Goal: Download file/media

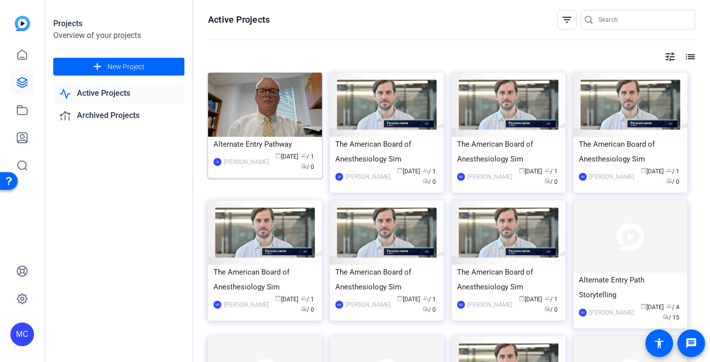
click at [242, 134] on img at bounding box center [265, 105] width 114 height 64
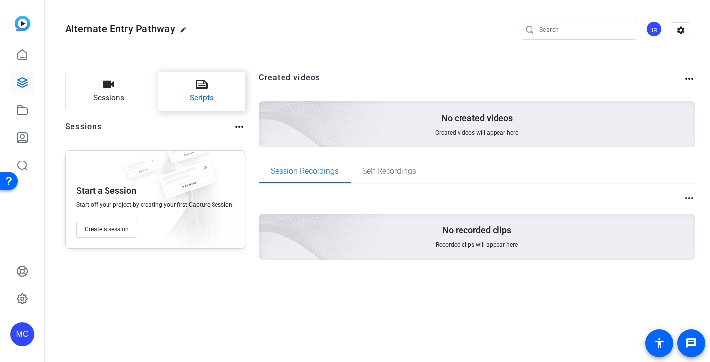
click at [200, 88] on icon at bounding box center [202, 84] width 12 height 9
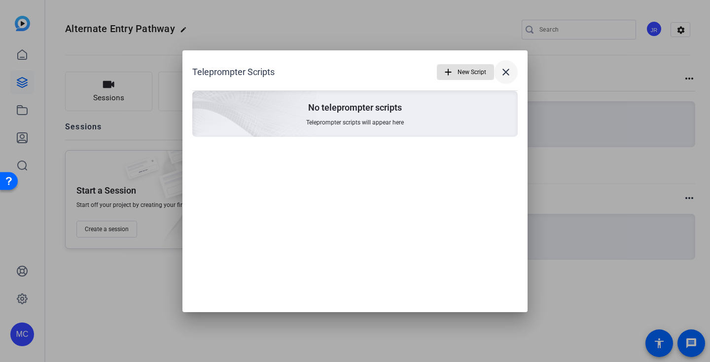
click at [511, 71] on mat-icon "close" at bounding box center [506, 72] width 12 height 12
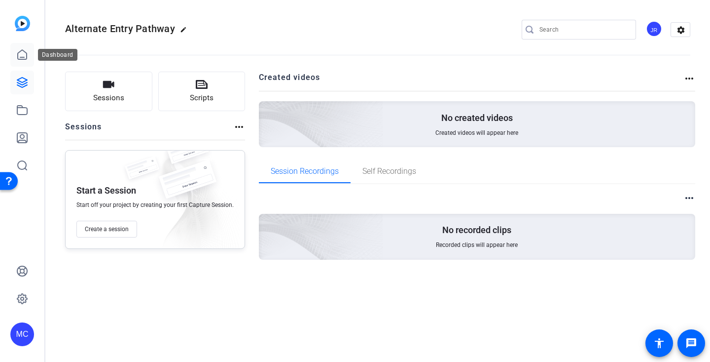
click at [18, 53] on icon at bounding box center [22, 54] width 9 height 9
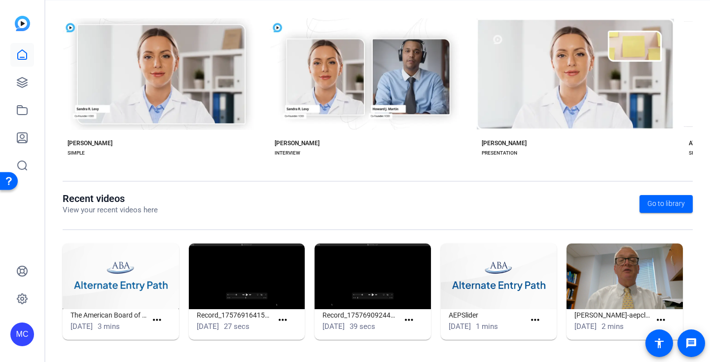
scroll to position [195, 0]
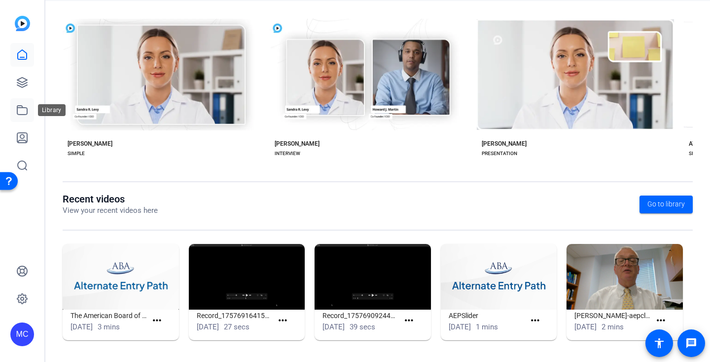
click at [22, 108] on icon at bounding box center [22, 110] width 10 height 9
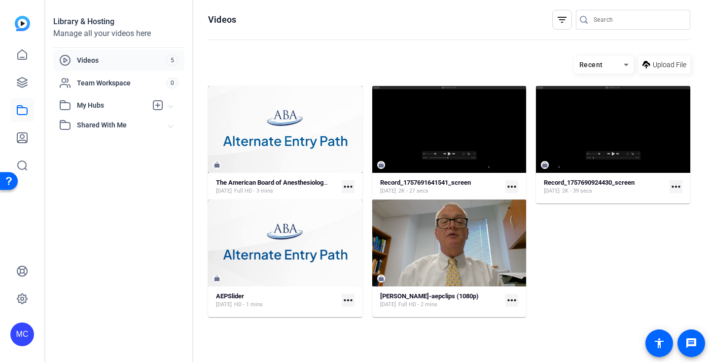
click at [348, 184] on mat-icon "more_horiz" at bounding box center [348, 186] width 13 height 13
click at [363, 204] on span "Download" at bounding box center [369, 202] width 39 height 12
click at [349, 298] on mat-icon "more_horiz" at bounding box center [348, 300] width 13 height 13
click at [359, 314] on span "Download" at bounding box center [371, 315] width 43 height 12
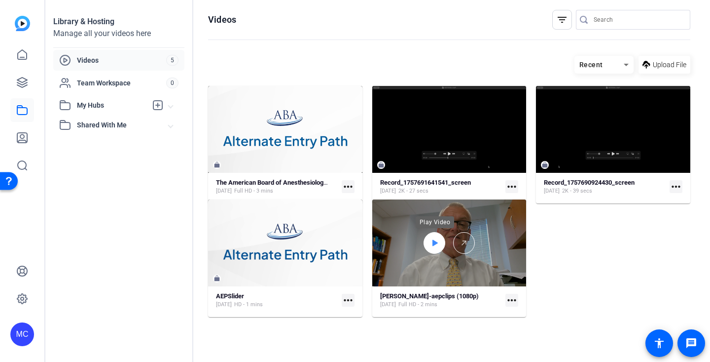
click at [439, 243] on div at bounding box center [435, 243] width 22 height 22
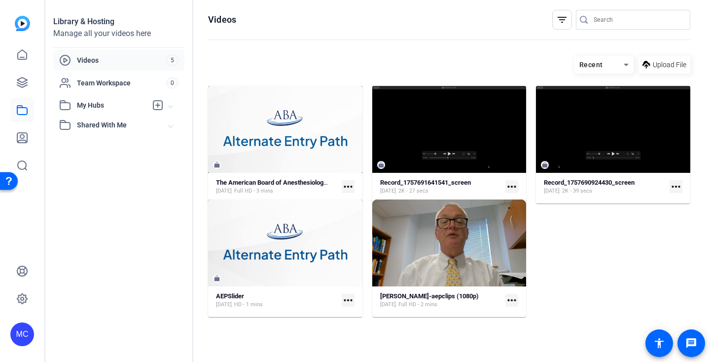
click at [453, 252] on div "Video Player" at bounding box center [449, 242] width 154 height 87
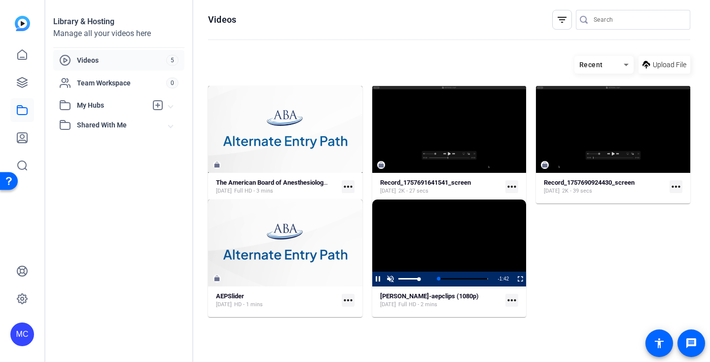
click at [389, 279] on span "Video Player" at bounding box center [391, 279] width 12 height 0
click at [460, 230] on video "Video Player" at bounding box center [449, 242] width 154 height 87
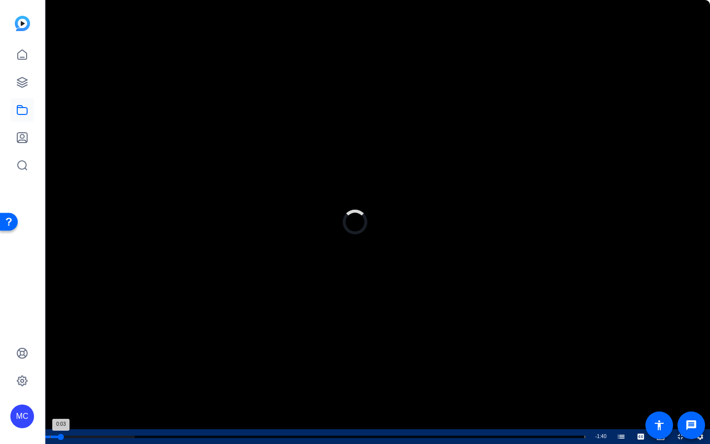
drag, startPoint x: 61, startPoint y: 436, endPoint x: 98, endPoint y: 431, distance: 37.3
click at [97, 361] on div "Loaded : 16.72% 0:03 0:03 Alternate Entry Pathway for Anesthesiology (00:01)" at bounding box center [314, 436] width 551 height 15
drag, startPoint x: 114, startPoint y: 436, endPoint x: 251, endPoint y: 444, distance: 136.9
click at [247, 361] on div "Loaded : 27.56% 0:13 0:13 Alternate Entry Pathway for Anesthesiology (00:01)" at bounding box center [314, 436] width 551 height 15
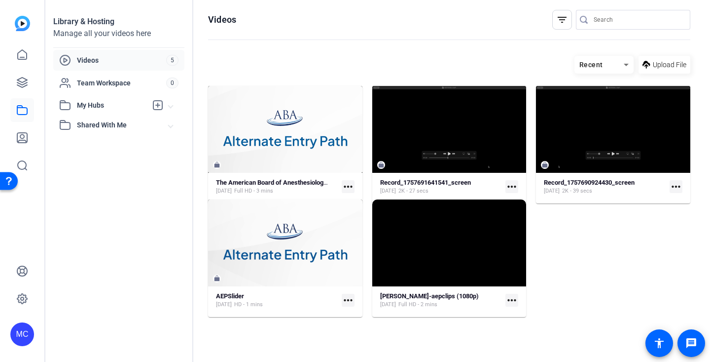
click at [514, 300] on mat-icon "more_horiz" at bounding box center [512, 300] width 13 height 13
click at [522, 335] on span "Download MP4" at bounding box center [535, 340] width 43 height 12
click at [514, 186] on mat-icon "more_horiz" at bounding box center [512, 186] width 13 height 13
click at [540, 202] on span "Download" at bounding box center [535, 202] width 43 height 12
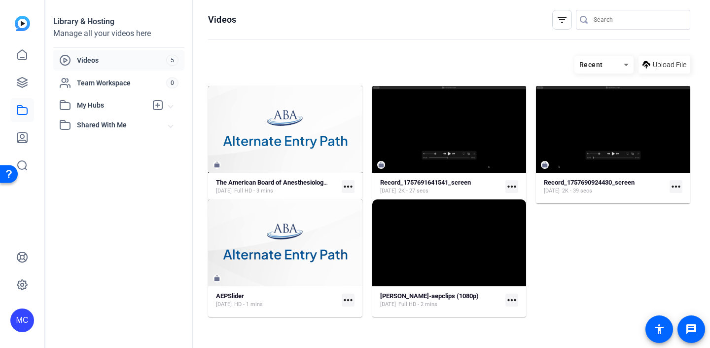
click at [676, 186] on mat-icon "more_horiz" at bounding box center [676, 186] width 13 height 13
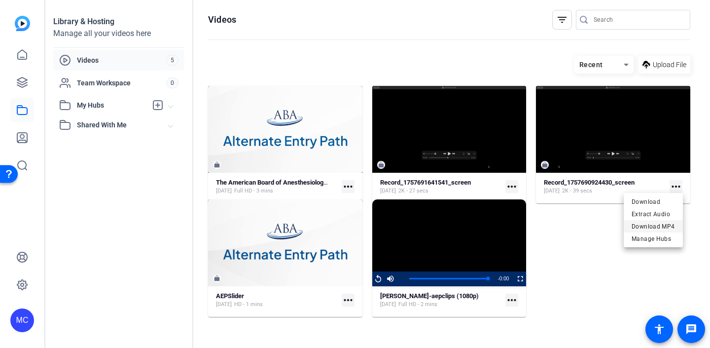
click at [655, 226] on span "Download MP4" at bounding box center [653, 227] width 43 height 12
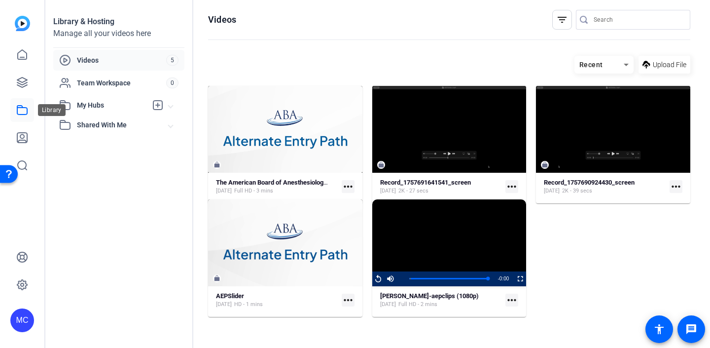
click at [16, 111] on icon at bounding box center [22, 110] width 12 height 12
click at [122, 83] on span "Team Workspace" at bounding box center [121, 83] width 89 height 10
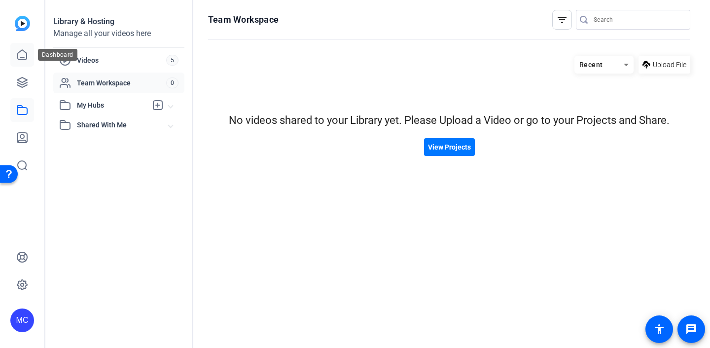
click at [20, 56] on icon at bounding box center [22, 55] width 12 height 12
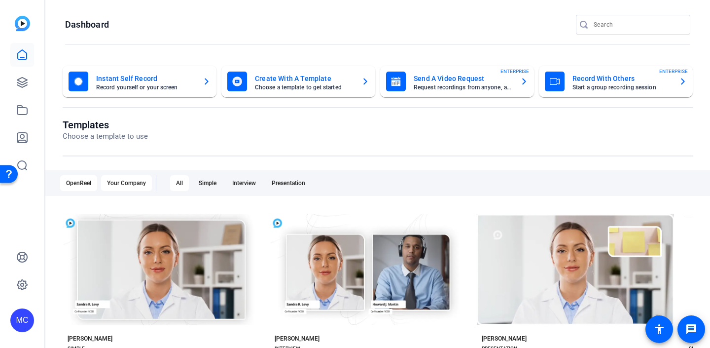
click at [130, 179] on div "Your Company" at bounding box center [126, 183] width 51 height 16
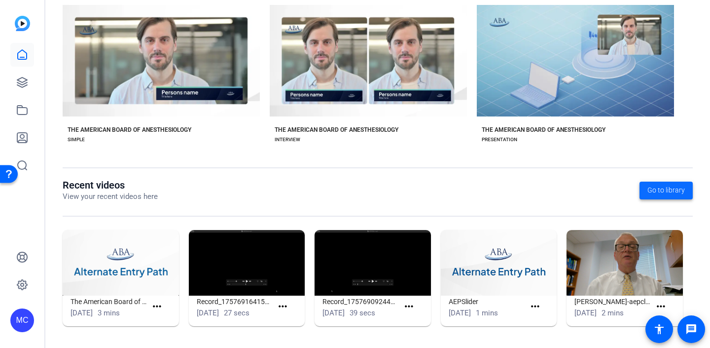
click at [668, 193] on span "Go to library" at bounding box center [666, 190] width 37 height 10
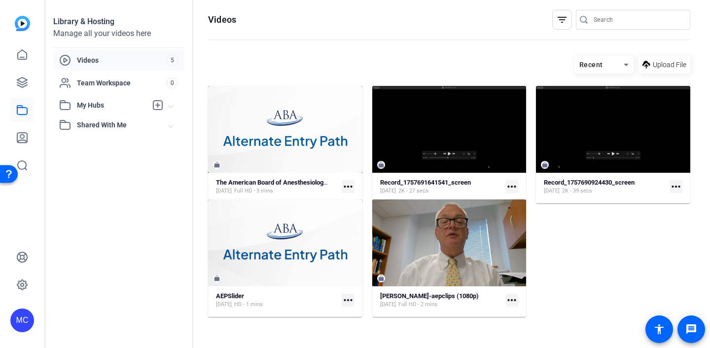
click at [621, 67] on icon at bounding box center [627, 65] width 12 height 12
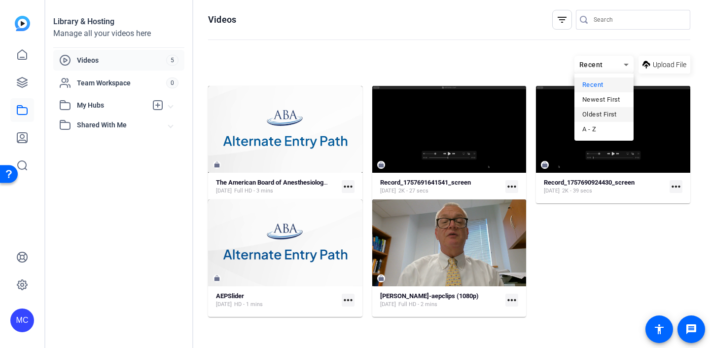
click at [607, 117] on span "Oldest First" at bounding box center [600, 115] width 35 height 12
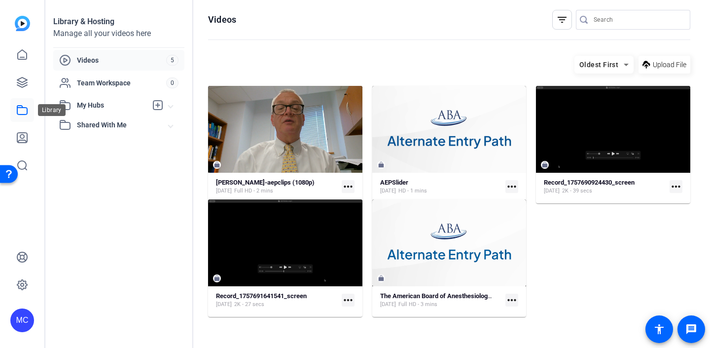
click at [25, 104] on link at bounding box center [22, 110] width 24 height 24
click at [16, 53] on icon at bounding box center [22, 55] width 12 height 12
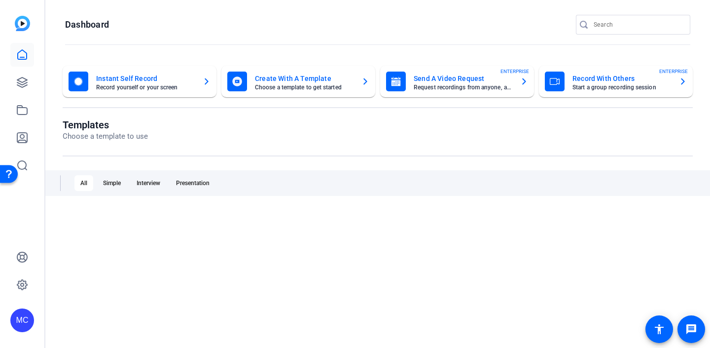
click at [24, 27] on img at bounding box center [22, 23] width 15 height 15
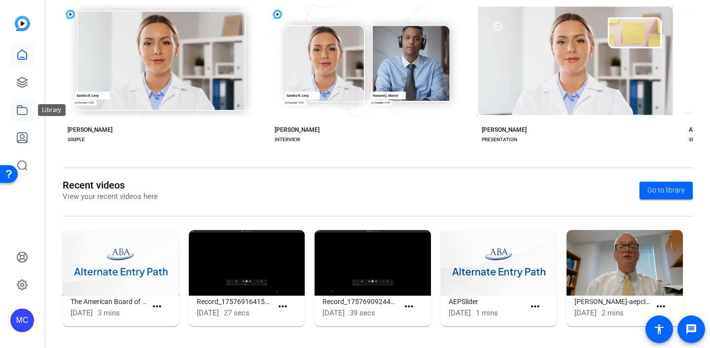
click at [16, 110] on icon at bounding box center [22, 110] width 12 height 12
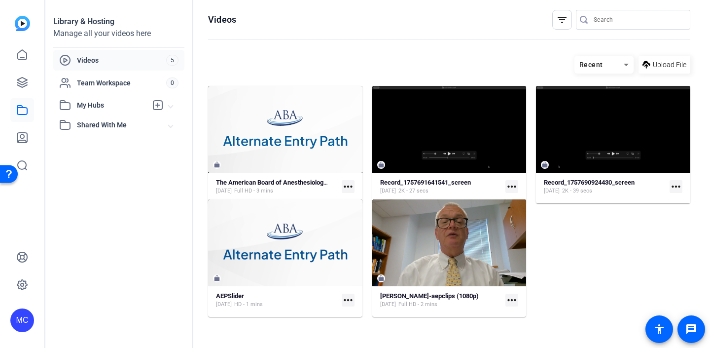
click at [111, 127] on span "Shared With Me" at bounding box center [123, 125] width 92 height 10
click at [102, 83] on span "Team Workspace" at bounding box center [121, 83] width 89 height 10
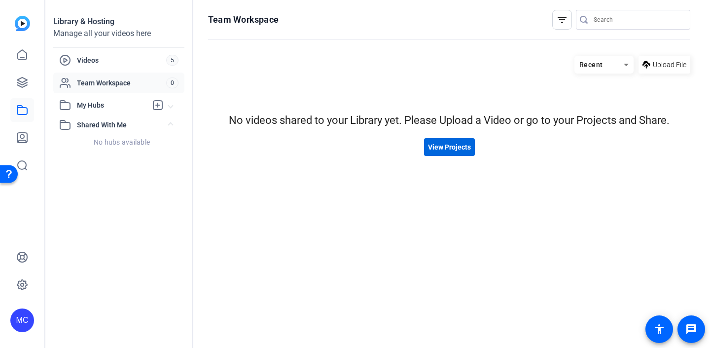
click at [452, 148] on span "View Projects" at bounding box center [449, 147] width 43 height 10
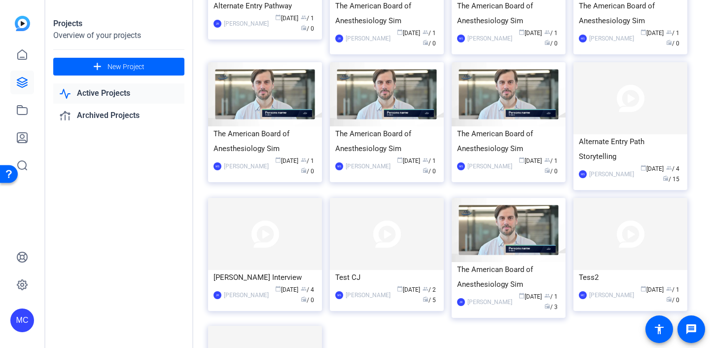
scroll to position [113, 0]
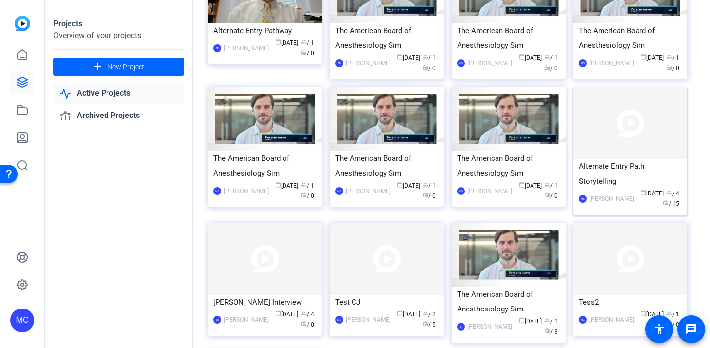
click at [617, 172] on div "Alternate Entry Path Storytelling" at bounding box center [630, 174] width 103 height 30
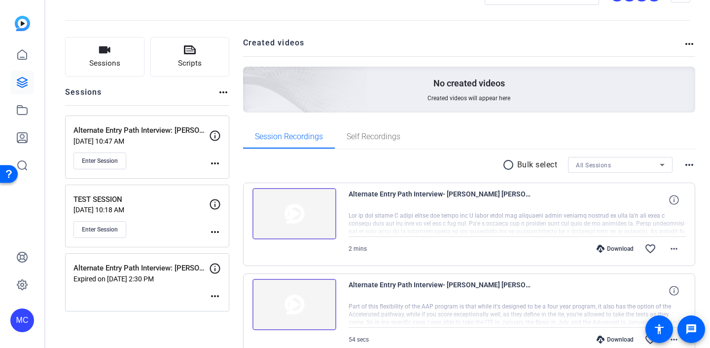
scroll to position [35, 0]
click at [509, 164] on mat-icon "radio_button_unchecked" at bounding box center [510, 165] width 15 height 12
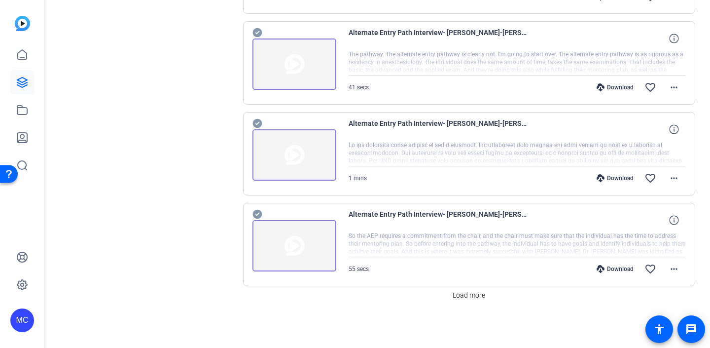
scroll to position [831, 0]
click at [469, 295] on span "Load more" at bounding box center [469, 295] width 33 height 10
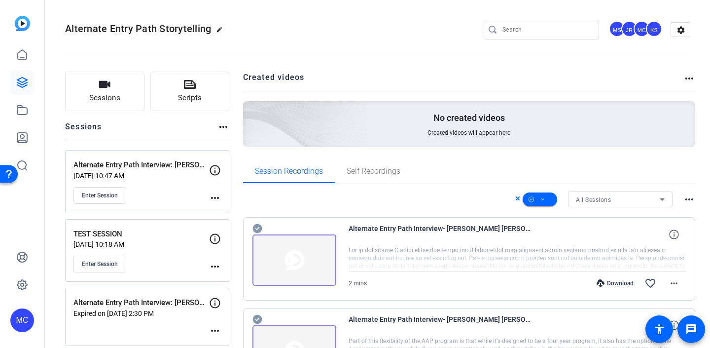
scroll to position [0, 0]
click at [690, 202] on mat-icon "more_horiz" at bounding box center [690, 199] width 12 height 12
click at [688, 190] on div at bounding box center [355, 174] width 710 height 348
click at [602, 285] on icon at bounding box center [601, 283] width 8 height 8
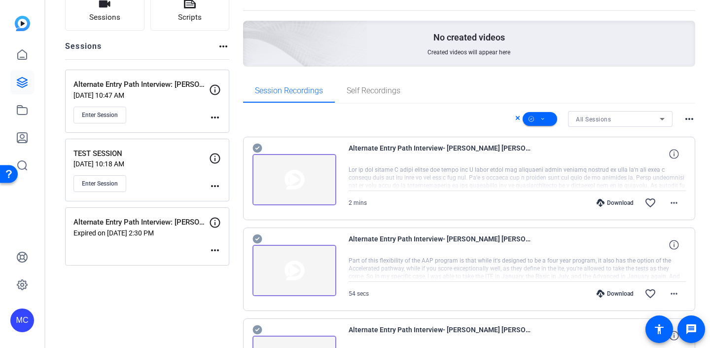
scroll to position [81, 0]
click at [600, 292] on icon at bounding box center [601, 293] width 8 height 8
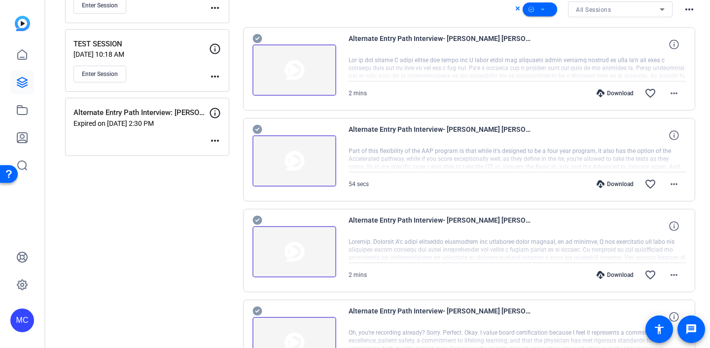
scroll to position [211, 0]
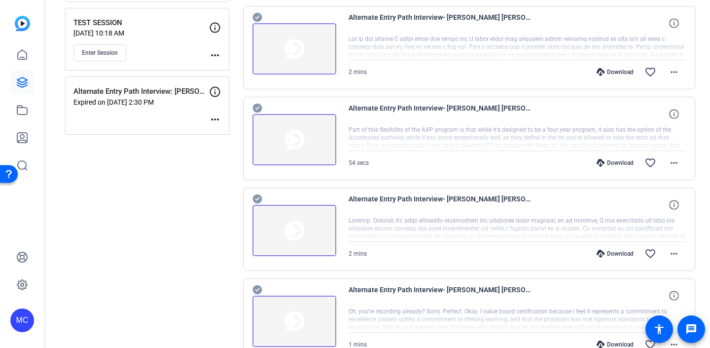
click at [600, 252] on icon at bounding box center [601, 254] width 8 height 8
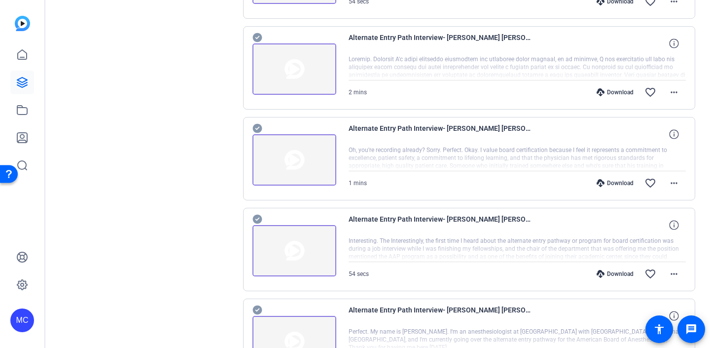
scroll to position [373, 0]
click at [604, 181] on icon at bounding box center [601, 182] width 8 height 8
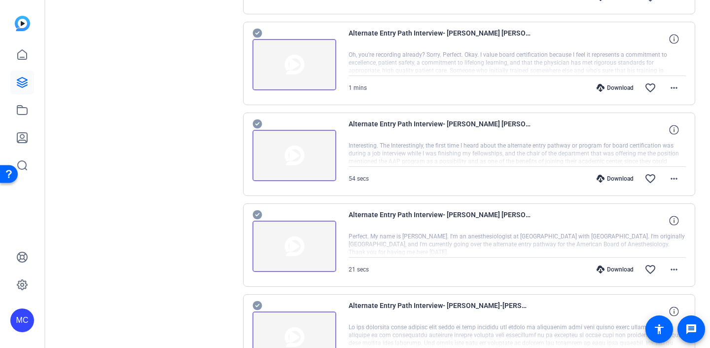
scroll to position [469, 0]
click at [602, 177] on icon at bounding box center [601, 178] width 8 height 8
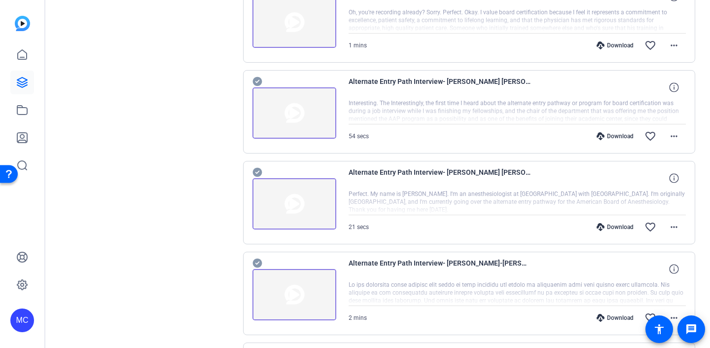
scroll to position [511, 0]
click at [603, 223] on icon at bounding box center [601, 226] width 8 height 8
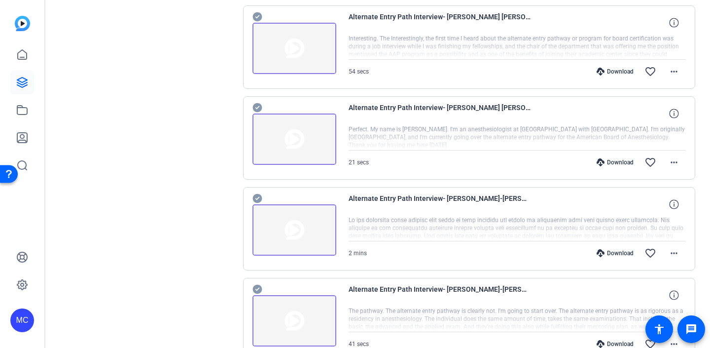
scroll to position [584, 0]
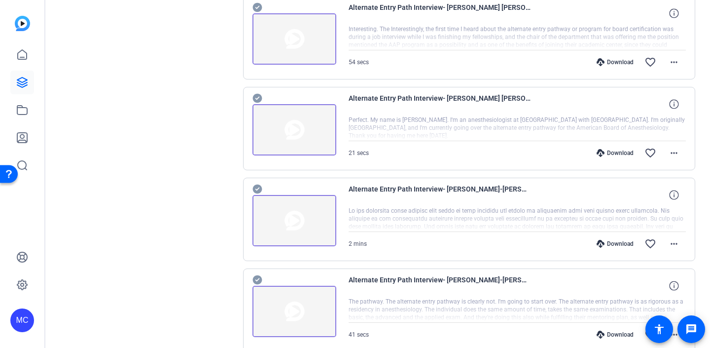
click at [607, 243] on div "Download" at bounding box center [615, 244] width 47 height 8
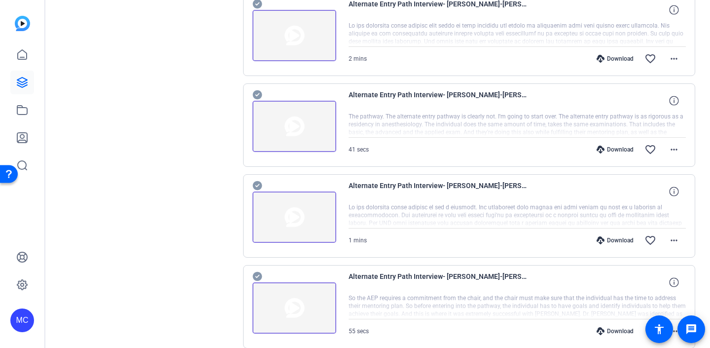
scroll to position [774, 0]
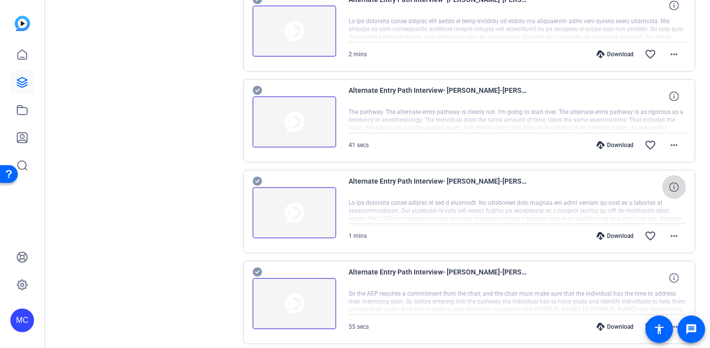
click at [672, 188] on icon at bounding box center [673, 186] width 9 height 9
click at [671, 210] on div at bounding box center [518, 211] width 338 height 25
click at [674, 146] on mat-icon "more_horiz" at bounding box center [674, 145] width 12 height 12
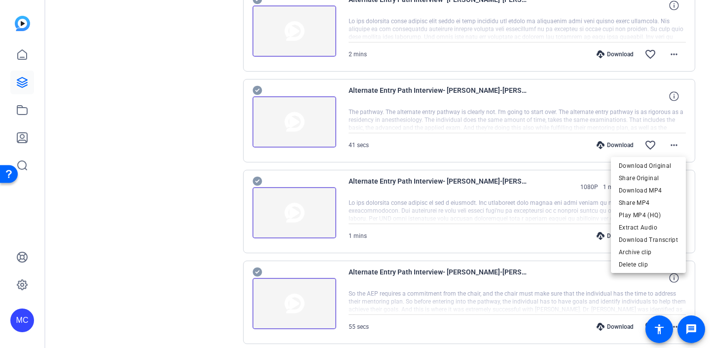
click at [533, 114] on div at bounding box center [355, 174] width 710 height 348
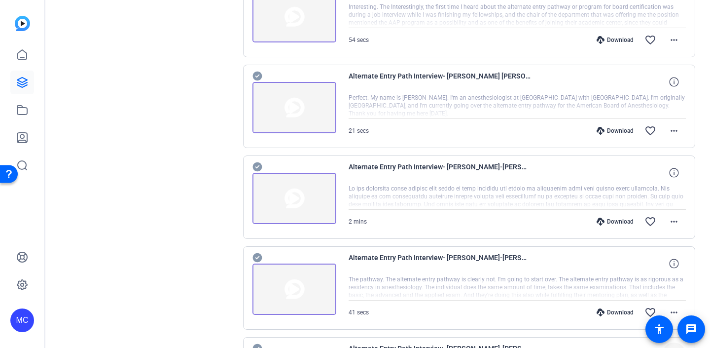
scroll to position [617, 0]
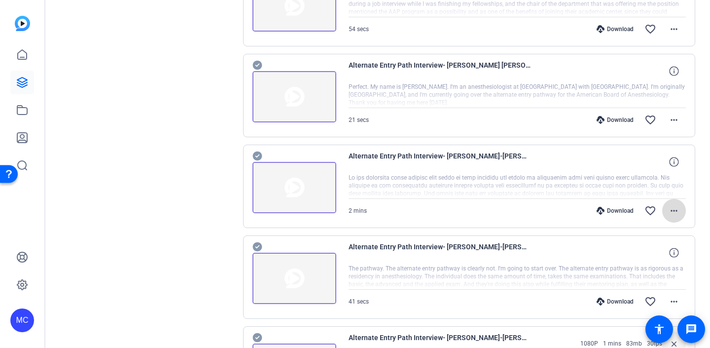
click at [676, 210] on mat-icon "more_horiz" at bounding box center [674, 211] width 12 height 12
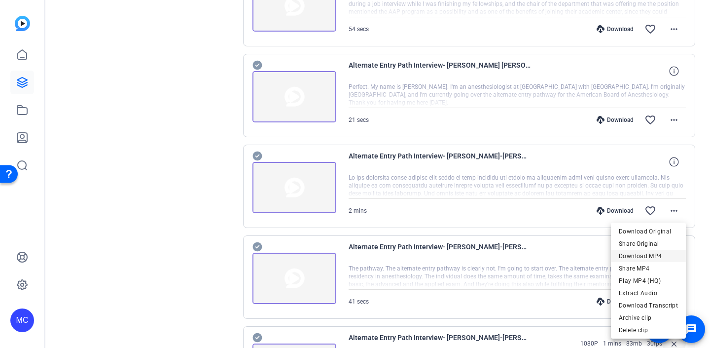
click at [650, 255] on span "Download MP4" at bounding box center [648, 256] width 59 height 12
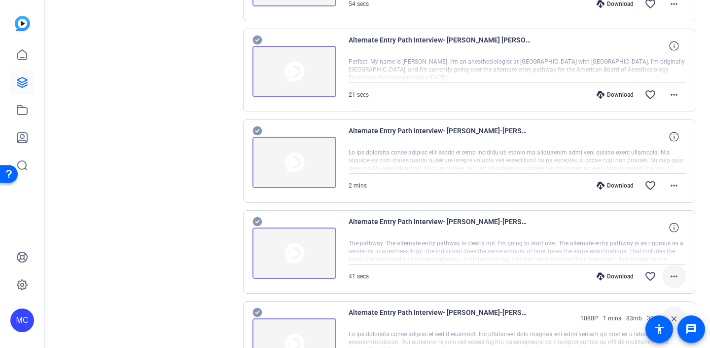
scroll to position [643, 0]
click at [617, 273] on div "Download" at bounding box center [615, 275] width 47 height 8
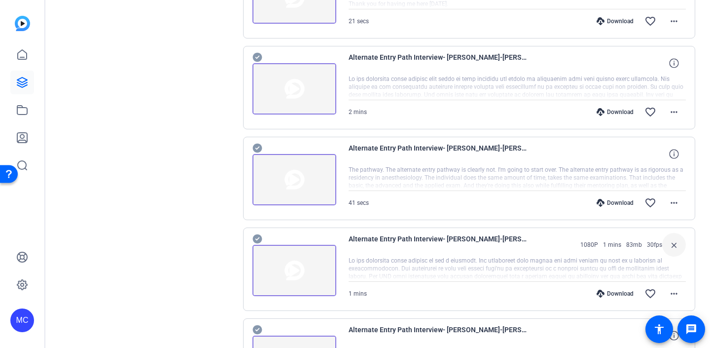
scroll to position [719, 0]
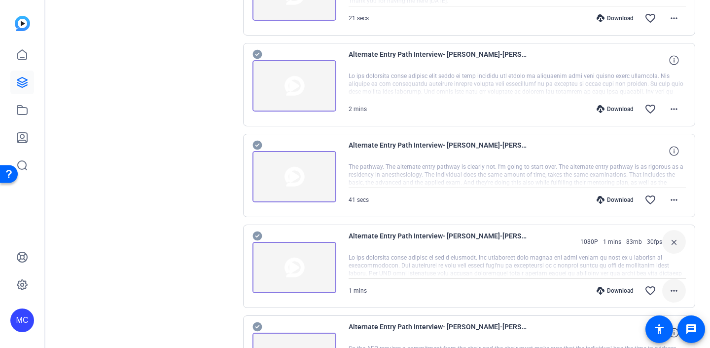
click at [677, 290] on mat-icon "more_horiz" at bounding box center [674, 291] width 12 height 12
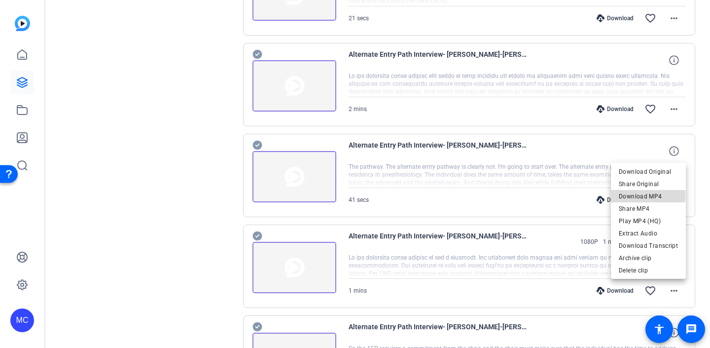
click at [639, 194] on span "Download MP4" at bounding box center [648, 196] width 59 height 12
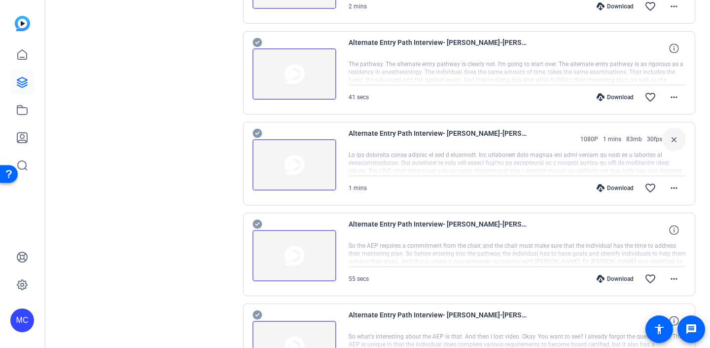
scroll to position [826, 0]
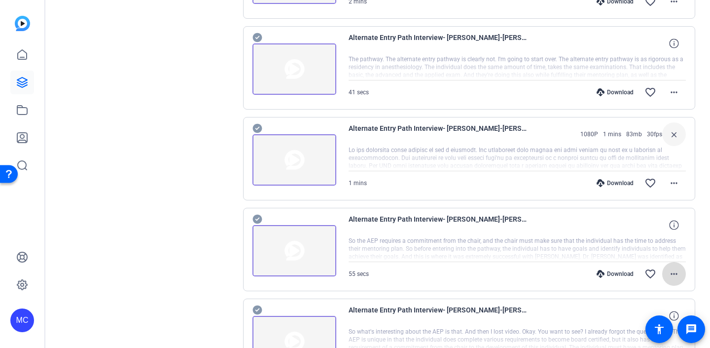
click at [671, 272] on mat-icon "more_horiz" at bounding box center [674, 274] width 12 height 12
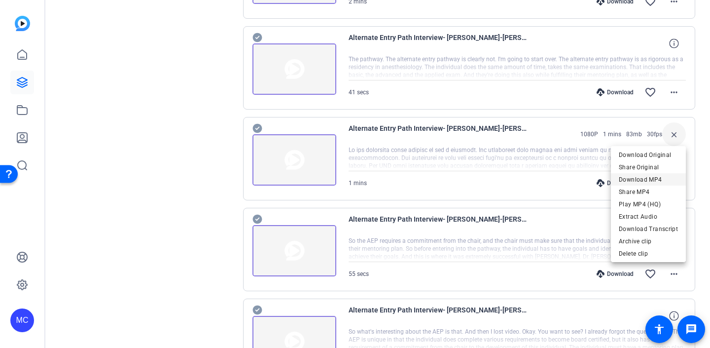
click at [638, 175] on span "Download MP4" at bounding box center [648, 180] width 59 height 12
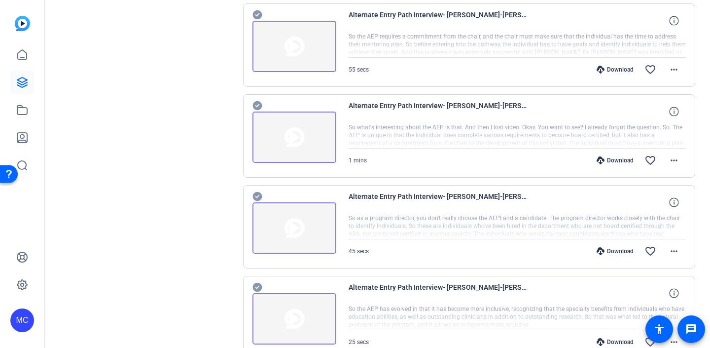
scroll to position [1033, 0]
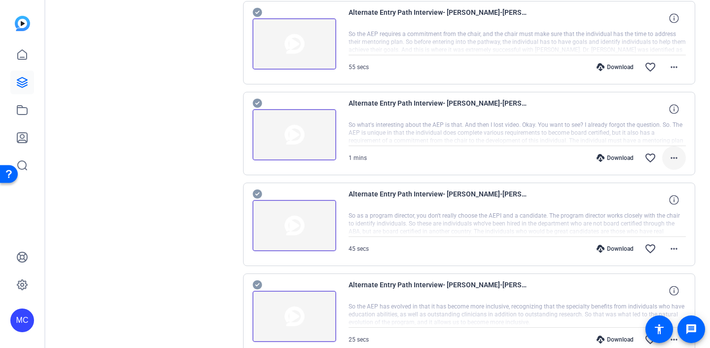
click at [675, 157] on mat-icon "more_horiz" at bounding box center [674, 158] width 12 height 12
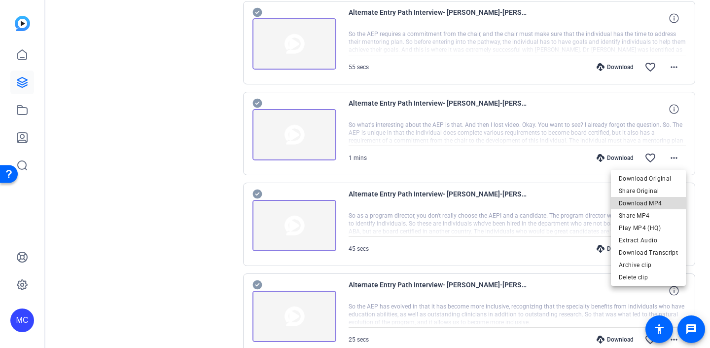
click at [653, 203] on span "Download MP4" at bounding box center [648, 203] width 59 height 12
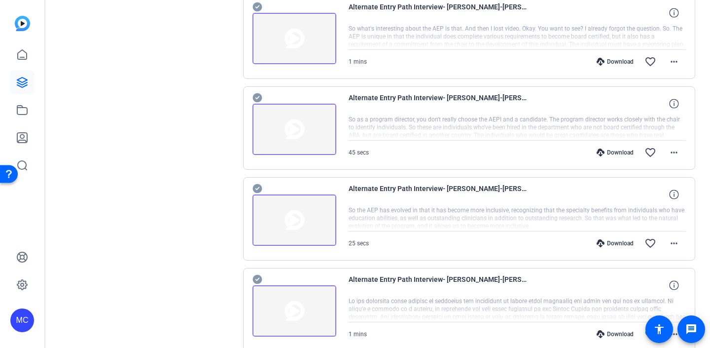
scroll to position [1130, 0]
click at [677, 152] on mat-icon "more_horiz" at bounding box center [674, 152] width 12 height 12
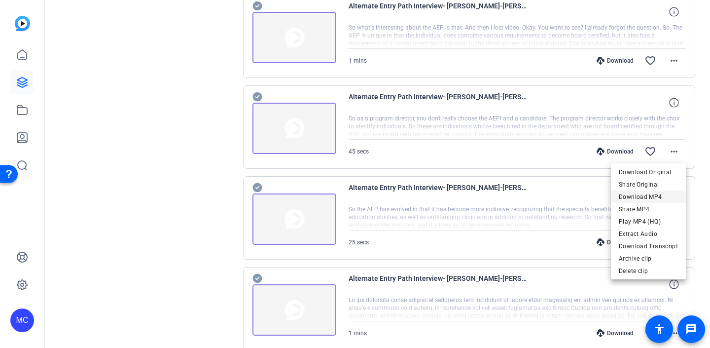
click at [650, 196] on span "Download MP4" at bounding box center [648, 197] width 59 height 12
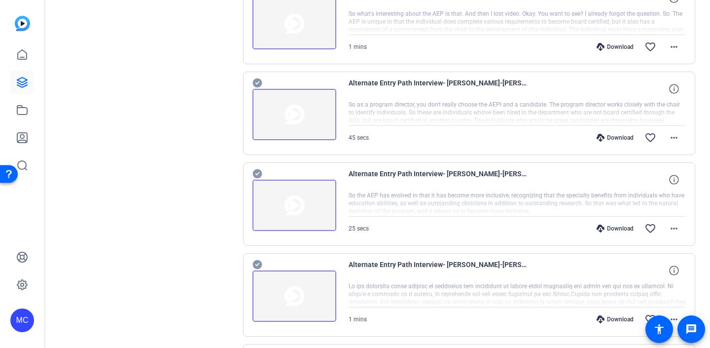
scroll to position [1169, 0]
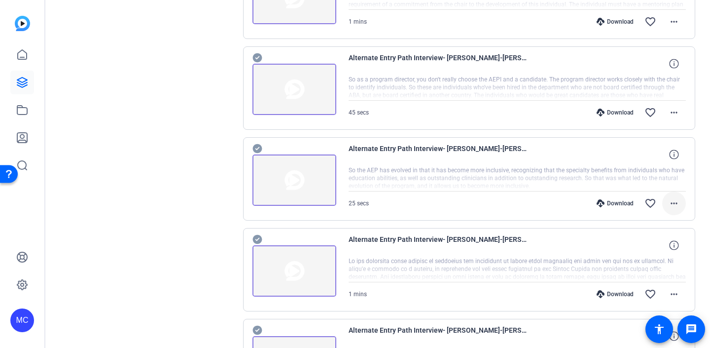
click at [675, 202] on mat-icon "more_horiz" at bounding box center [674, 203] width 12 height 12
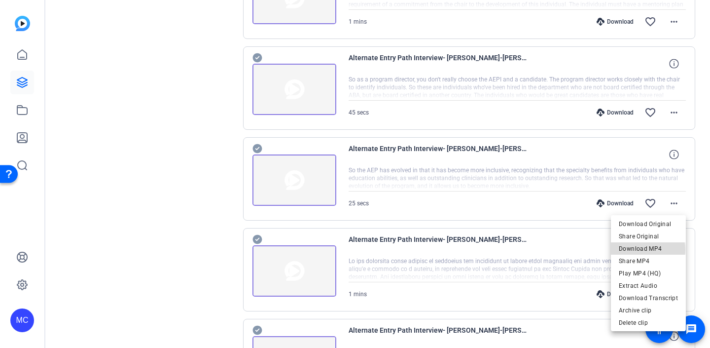
click at [645, 250] on span "Download MP4" at bounding box center [648, 249] width 59 height 12
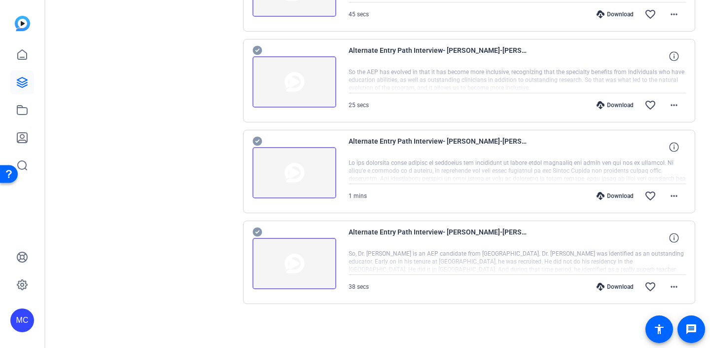
scroll to position [0, 0]
click at [675, 198] on mat-icon "more_horiz" at bounding box center [674, 196] width 12 height 12
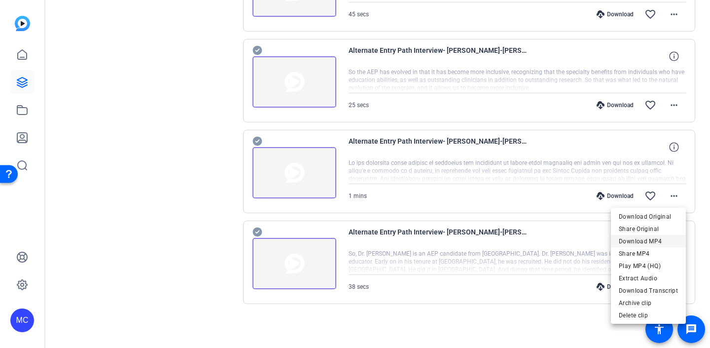
click at [646, 242] on span "Download MP4" at bounding box center [648, 241] width 59 height 12
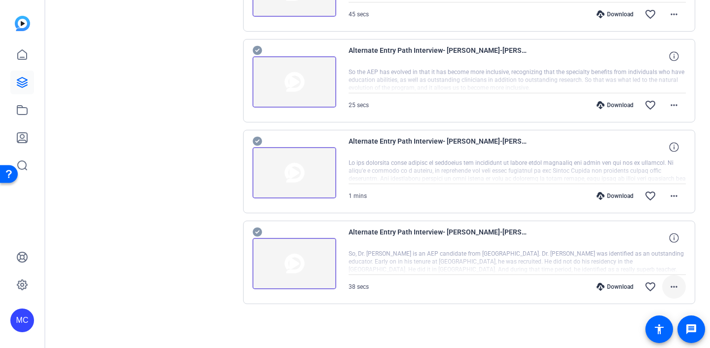
click at [672, 285] on mat-icon "more_horiz" at bounding box center [674, 287] width 12 height 12
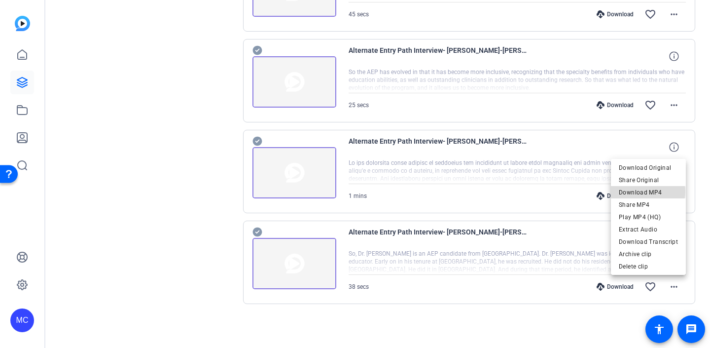
click at [645, 191] on span "Download MP4" at bounding box center [648, 192] width 59 height 12
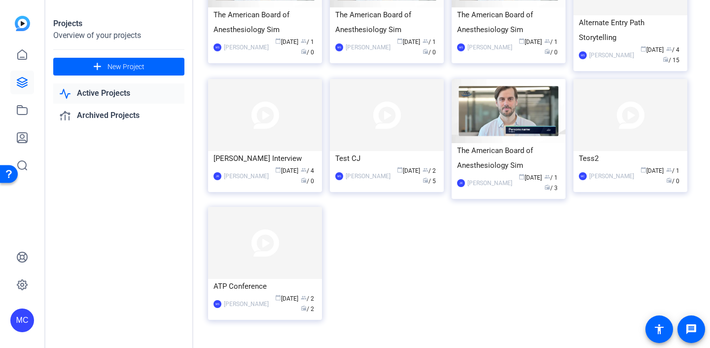
scroll to position [262, 0]
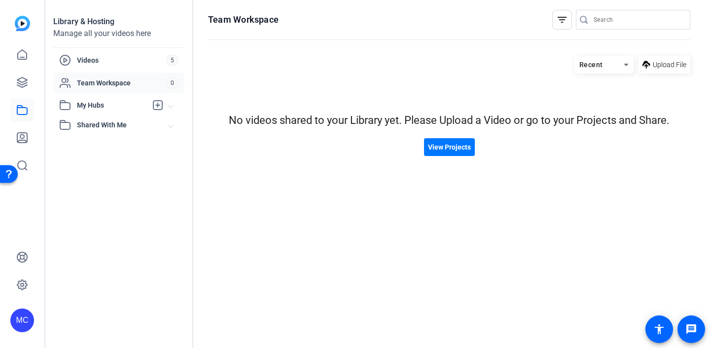
click at [99, 82] on span "Team Workspace" at bounding box center [121, 83] width 89 height 10
click at [95, 58] on span "Videos" at bounding box center [121, 60] width 89 height 10
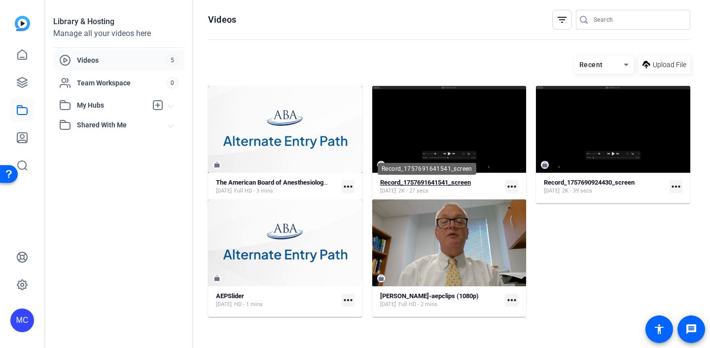
click at [443, 180] on strong "Record_1757691641541_screen" at bounding box center [425, 182] width 91 height 7
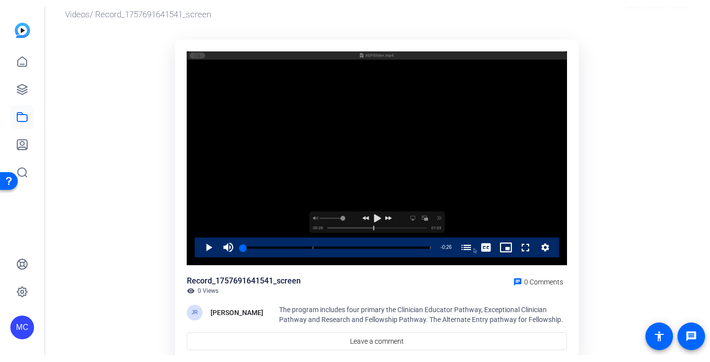
scroll to position [37, 0]
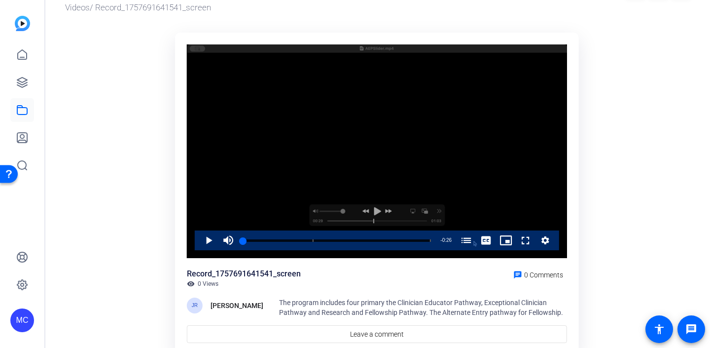
click at [378, 211] on div "Video Player" at bounding box center [377, 151] width 380 height 214
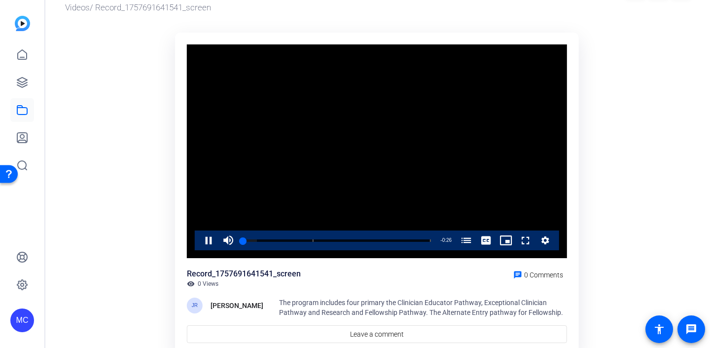
click at [376, 209] on video "Video Player" at bounding box center [377, 151] width 380 height 214
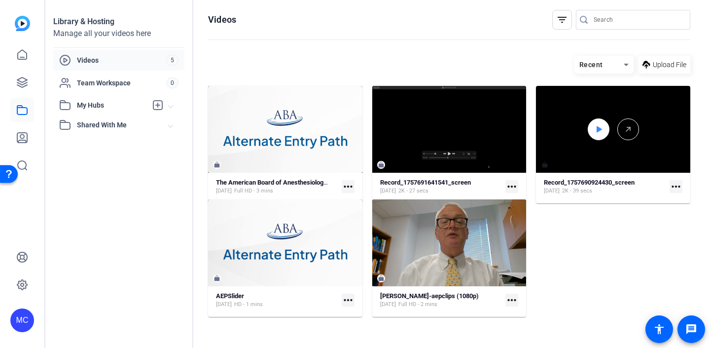
click at [595, 128] on icon at bounding box center [599, 129] width 8 height 12
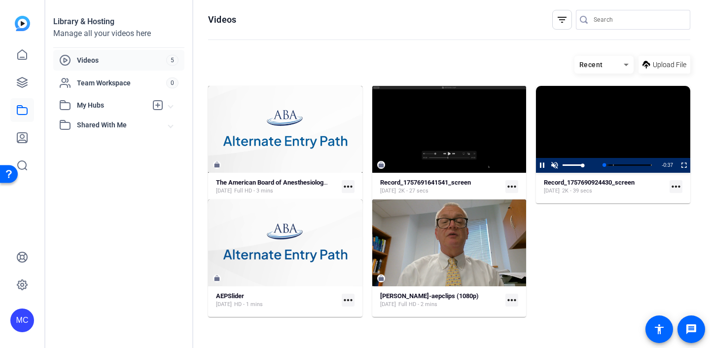
click at [553, 165] on span "Video Player" at bounding box center [555, 165] width 12 height 0
click at [675, 186] on mat-icon "more_horiz" at bounding box center [676, 186] width 13 height 13
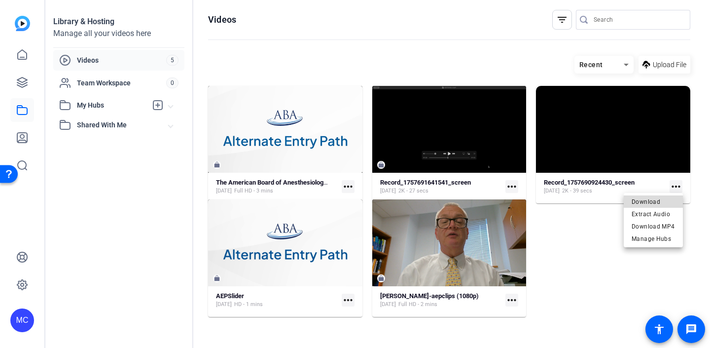
click at [659, 201] on span "Download" at bounding box center [653, 202] width 43 height 12
